Goal: Task Accomplishment & Management: Use online tool/utility

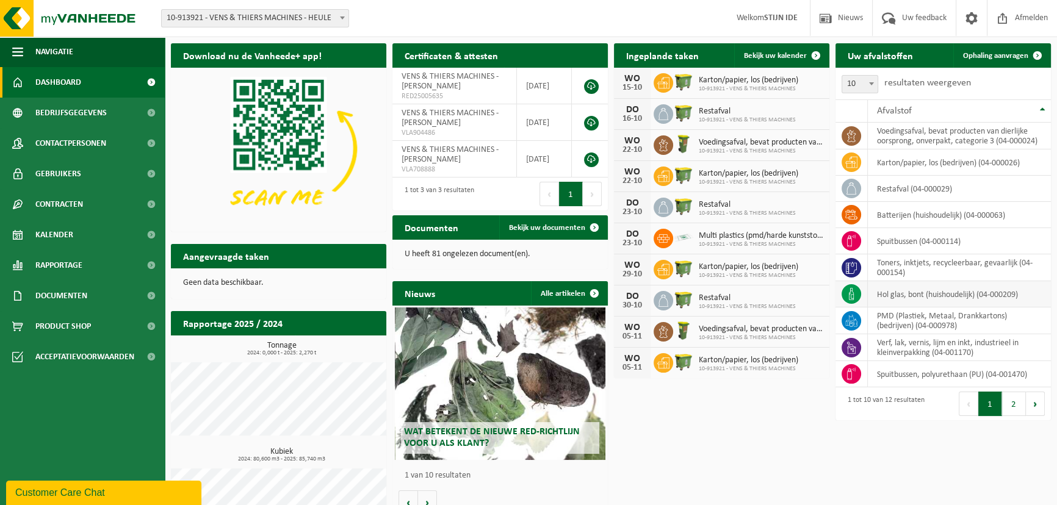
click at [848, 290] on icon at bounding box center [851, 294] width 12 height 12
click at [993, 52] on span "Ophaling aanvragen" at bounding box center [995, 56] width 65 height 8
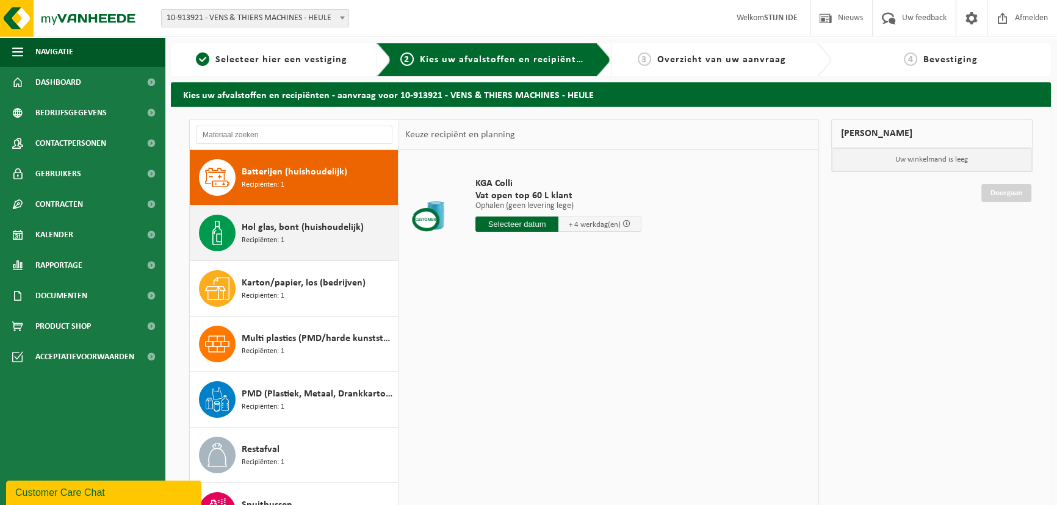
click at [262, 231] on span "Hol glas, bont (huishoudelijk)" at bounding box center [303, 227] width 122 height 15
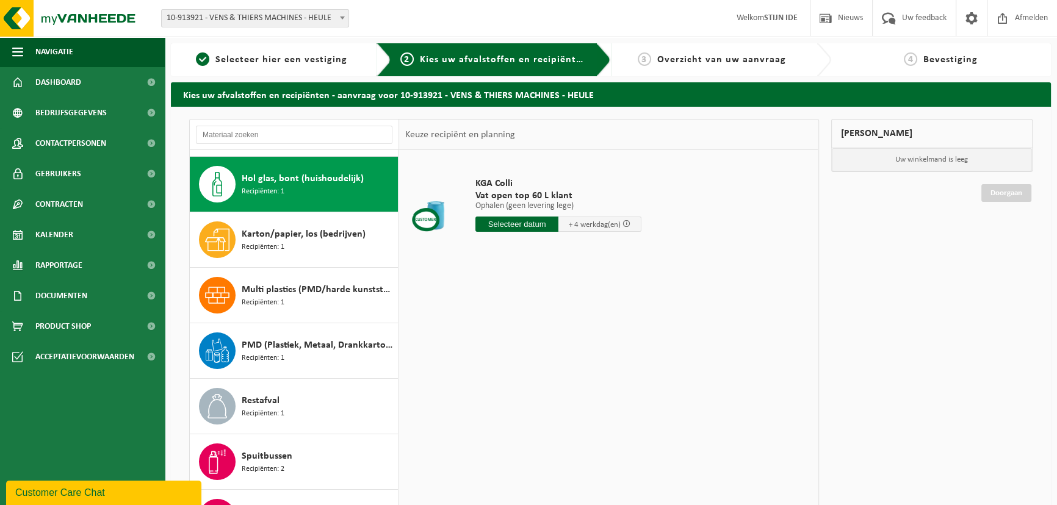
scroll to position [55, 0]
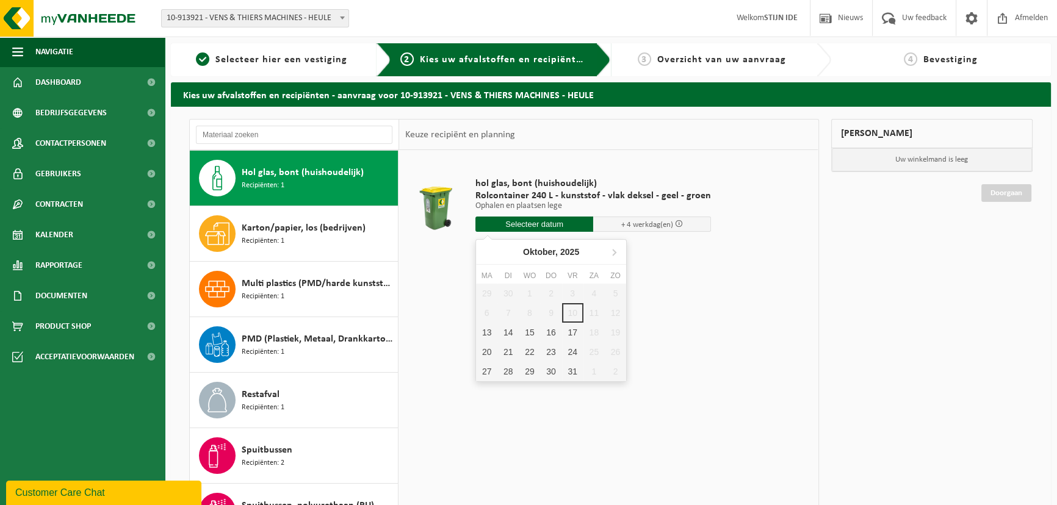
click at [524, 221] on input "text" at bounding box center [535, 224] width 118 height 15
click at [487, 328] on div "13" at bounding box center [486, 333] width 21 height 20
type input "Van 2025-10-13"
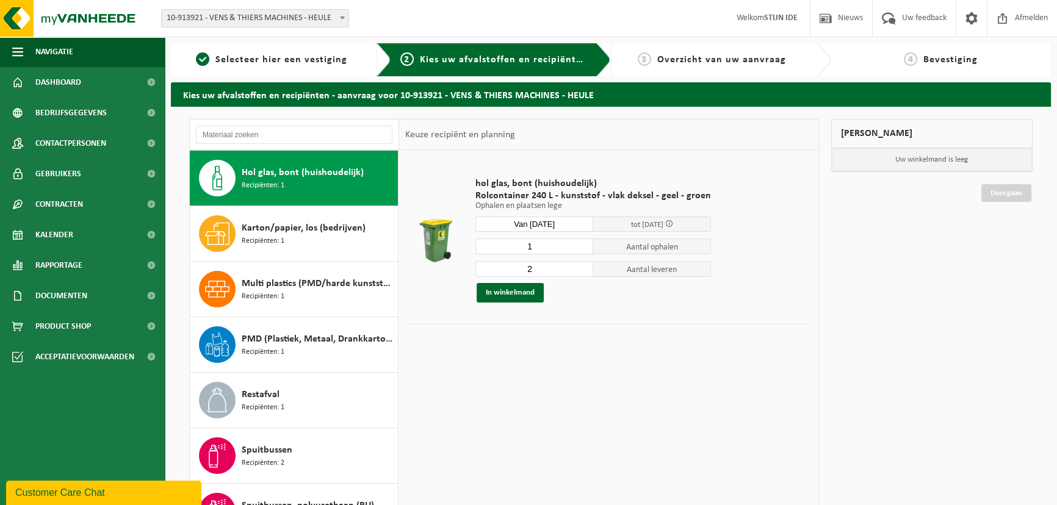
type input "1"
click at [581, 250] on input "1" at bounding box center [535, 247] width 118 height 16
click at [578, 273] on input "1" at bounding box center [535, 269] width 118 height 16
type input "0"
click at [579, 273] on input "0" at bounding box center [535, 269] width 118 height 16
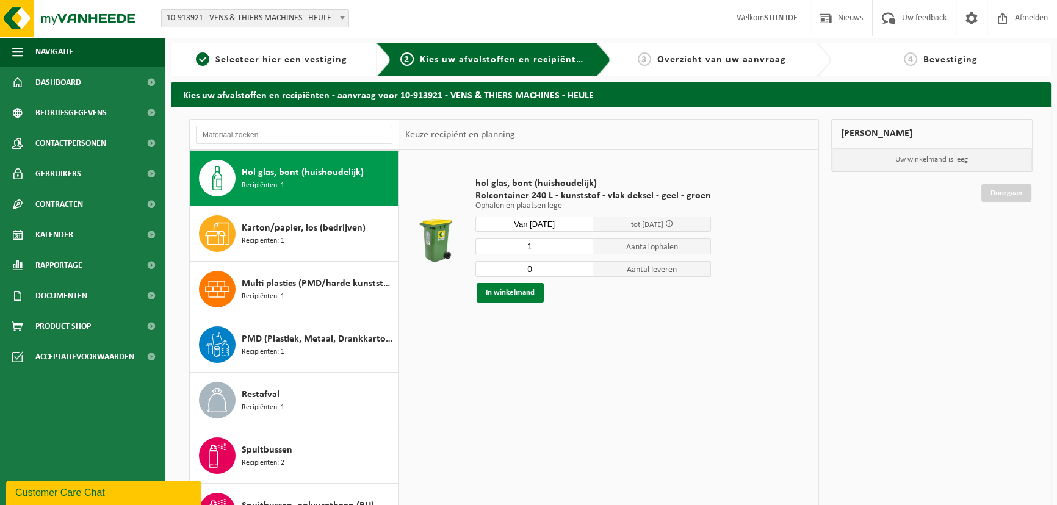
click at [501, 291] on button "In winkelmand" at bounding box center [510, 293] width 67 height 20
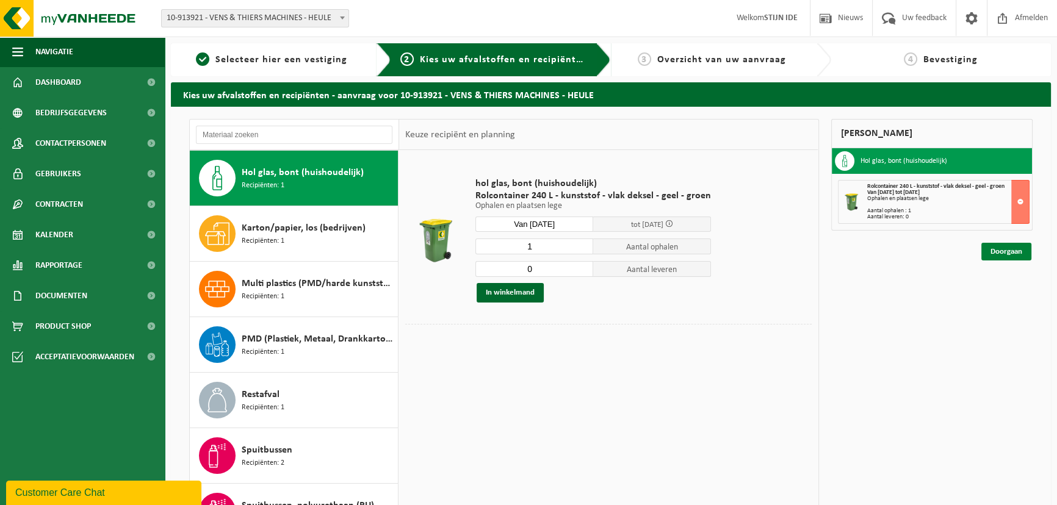
click at [1001, 247] on link "Doorgaan" at bounding box center [1007, 252] width 50 height 18
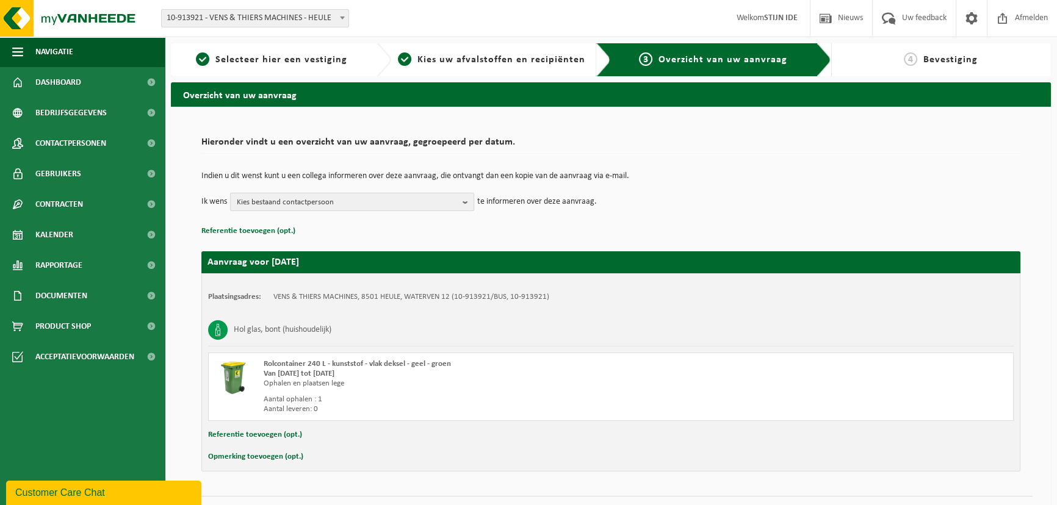
click at [466, 199] on b "button" at bounding box center [468, 202] width 11 height 17
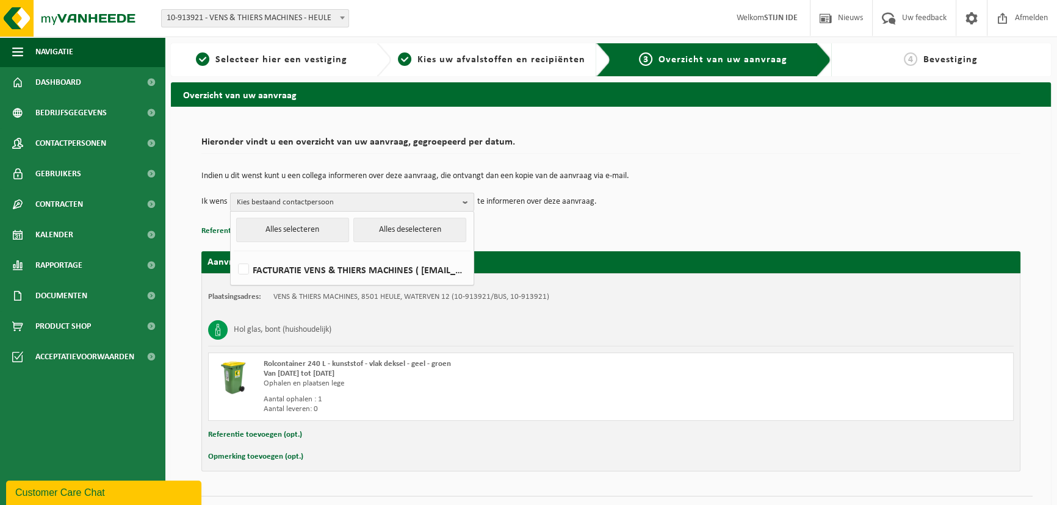
click at [465, 197] on b "button" at bounding box center [468, 203] width 11 height 18
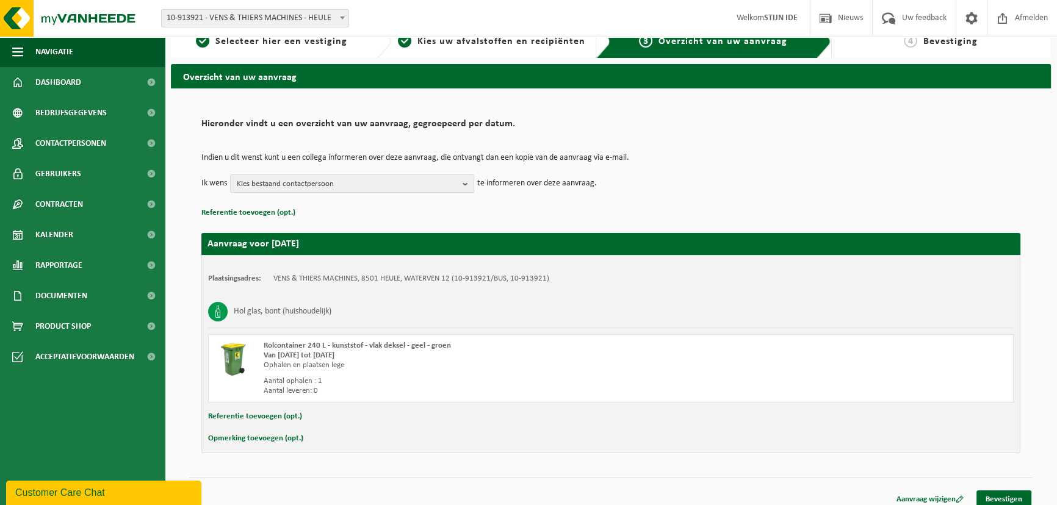
scroll to position [27, 0]
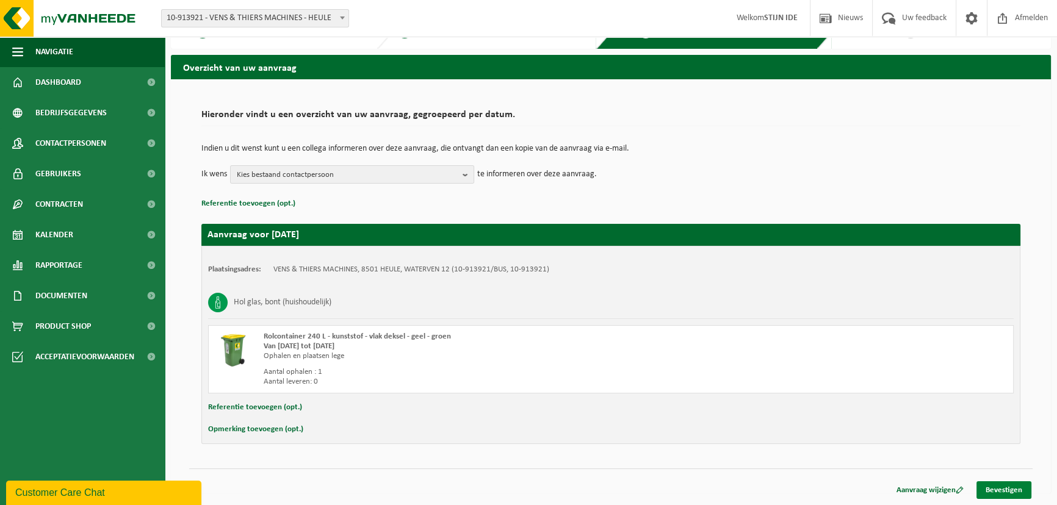
click at [998, 488] on link "Bevestigen" at bounding box center [1004, 491] width 55 height 18
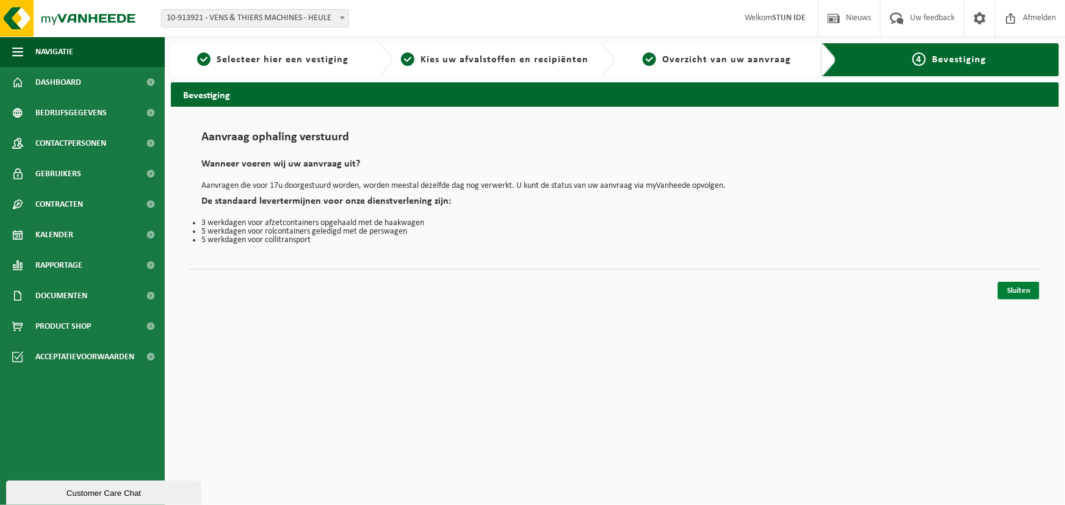
click at [1019, 288] on link "Sluiten" at bounding box center [1019, 291] width 42 height 18
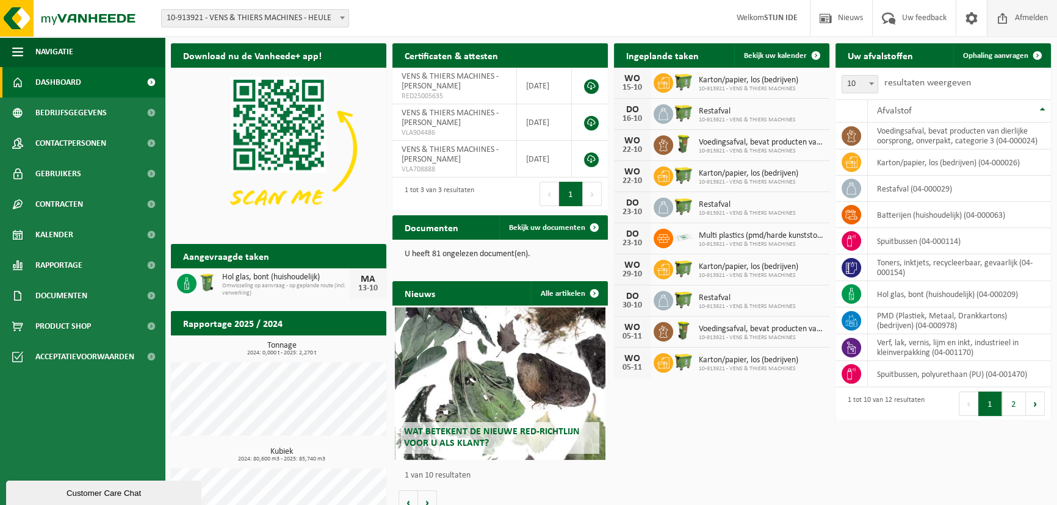
click at [1027, 15] on span "Afmelden" at bounding box center [1031, 18] width 39 height 36
